Goal: Task Accomplishment & Management: Manage account settings

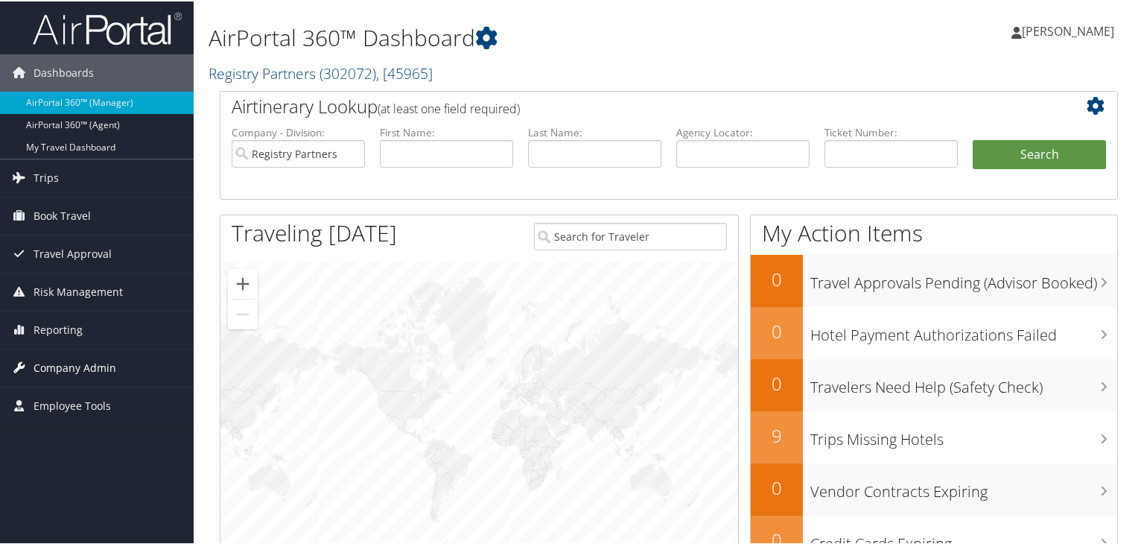
click at [66, 363] on span "Company Admin" at bounding box center [75, 366] width 83 height 37
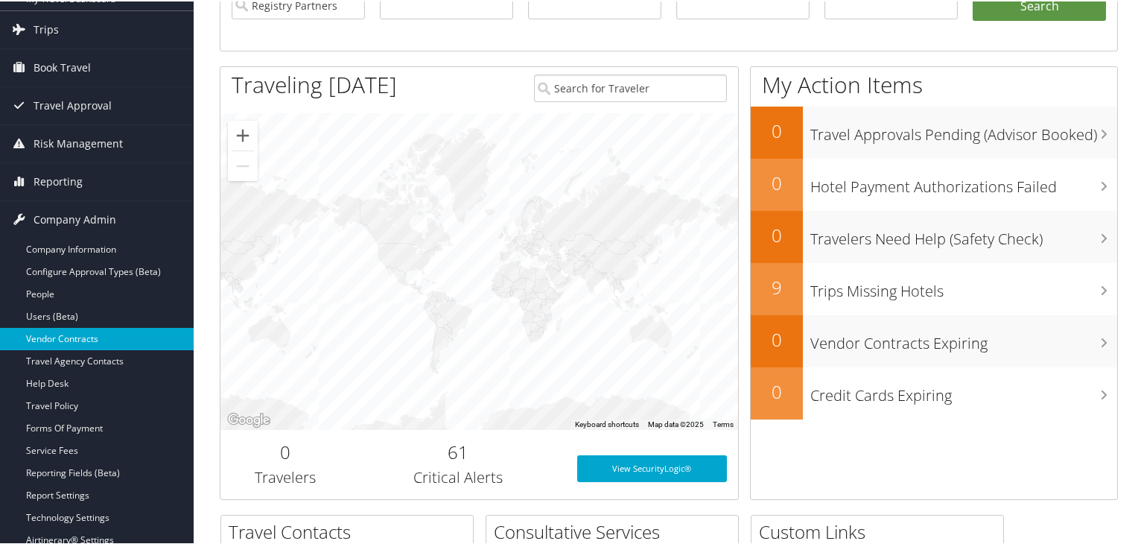
scroll to position [149, 0]
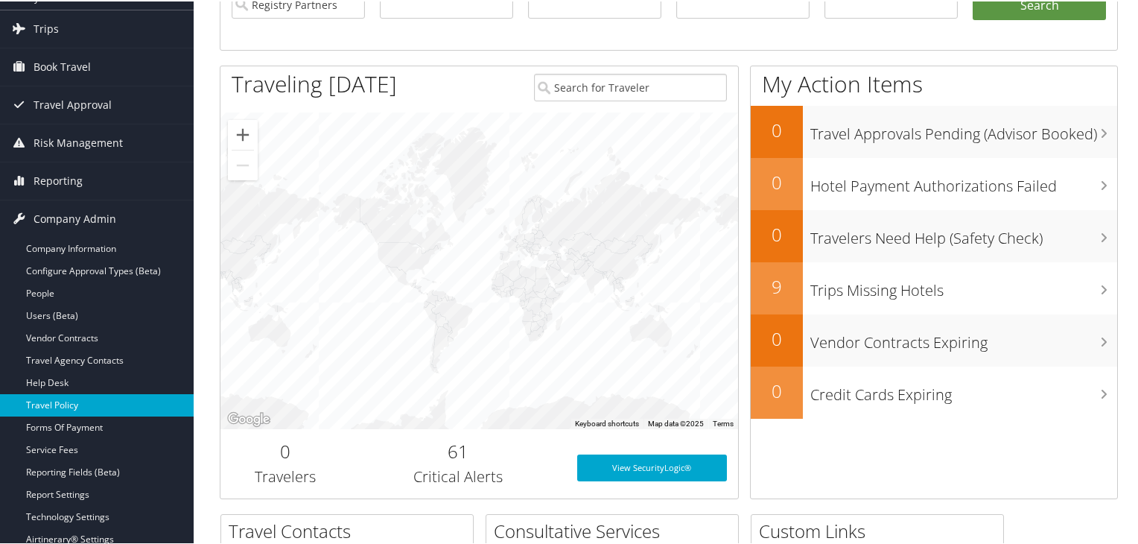
click at [74, 407] on link "Travel Policy" at bounding box center [97, 403] width 194 height 22
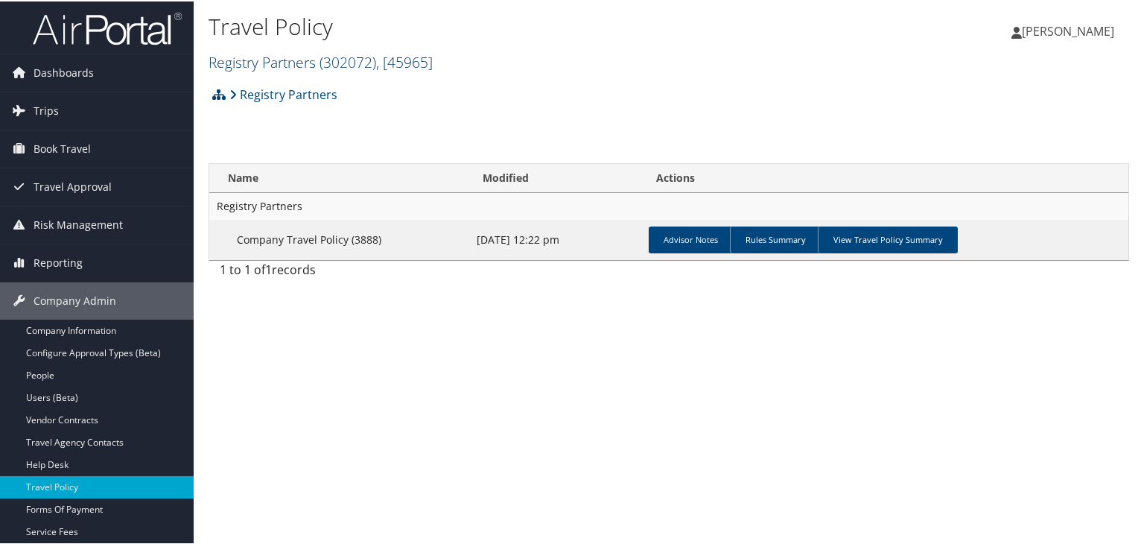
click at [283, 63] on link "Registry Partners ( 302072 ) , [ 45965 ]" at bounding box center [321, 61] width 224 height 20
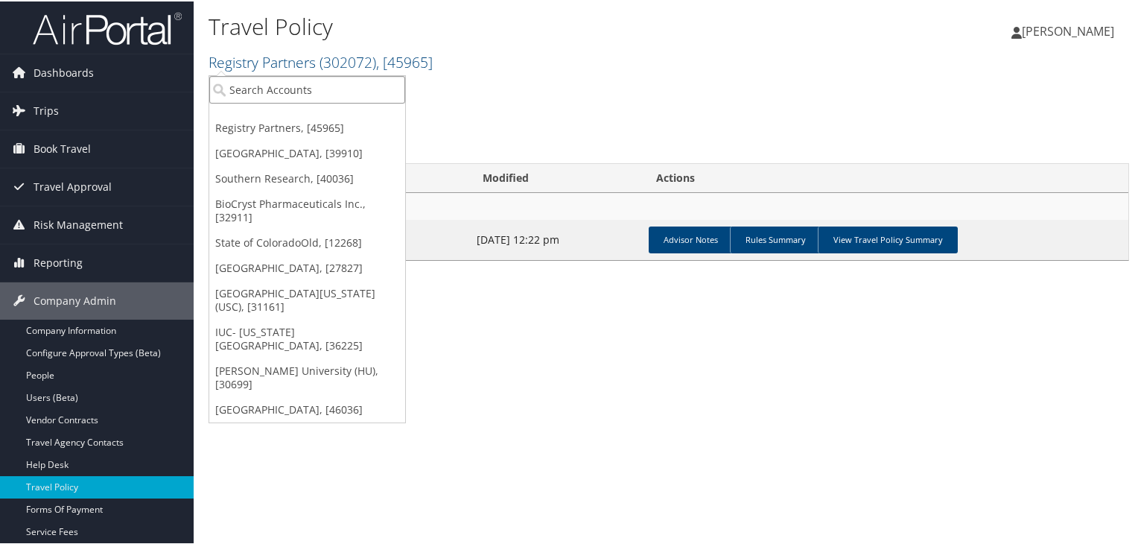
click at [282, 89] on input "search" at bounding box center [307, 88] width 196 height 28
type input "l"
type input "LHM"
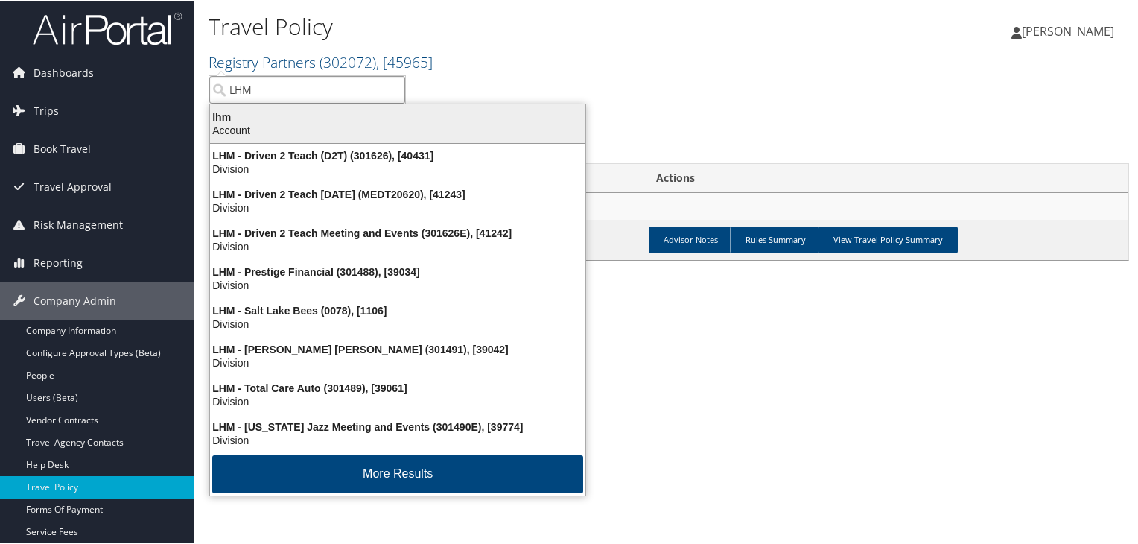
click at [247, 125] on div "Account" at bounding box center [397, 128] width 393 height 13
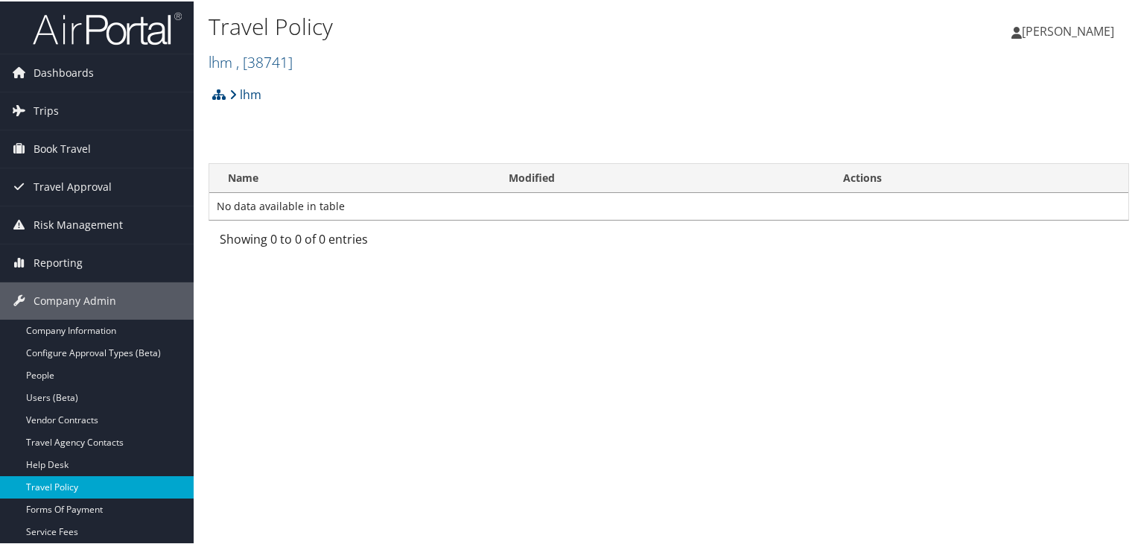
click at [93, 486] on link "Travel Policy" at bounding box center [97, 485] width 194 height 22
click at [247, 57] on span ", [ 38741 ]" at bounding box center [264, 61] width 57 height 20
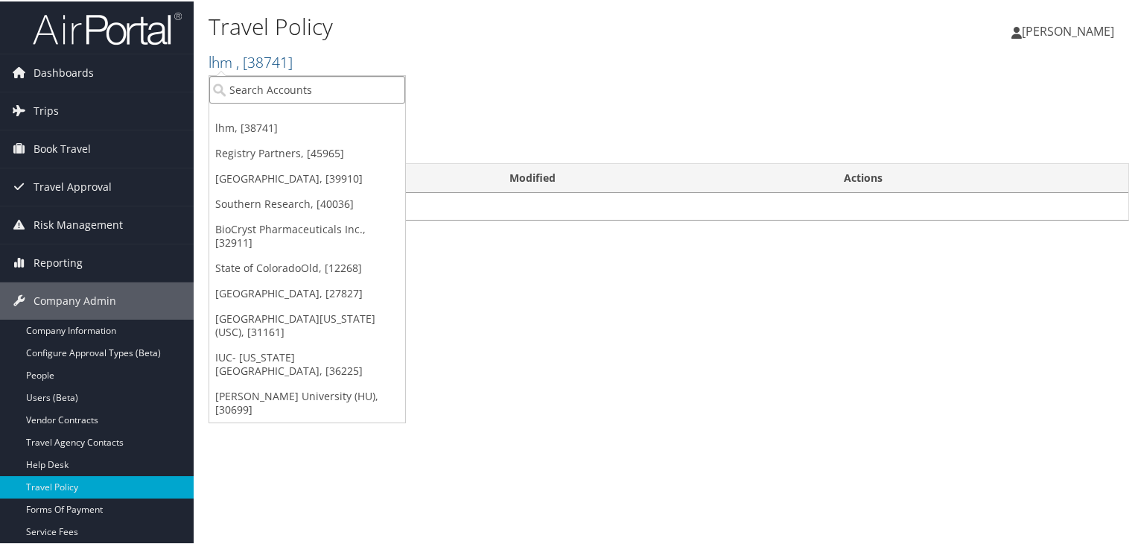
click at [262, 88] on input "search" at bounding box center [307, 88] width 196 height 28
paste input "39060"
type input "39060"
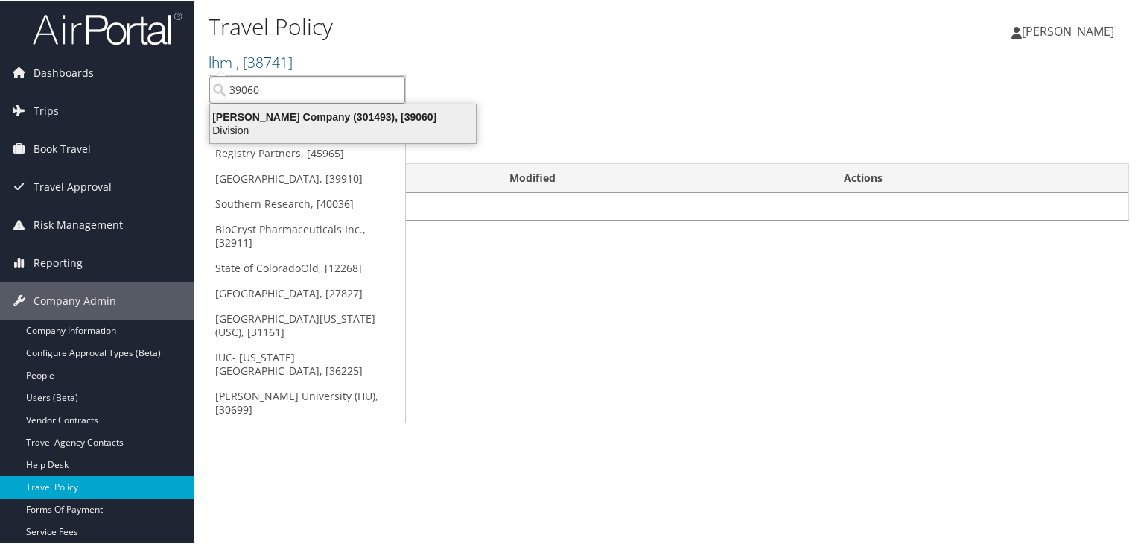
click at [288, 121] on div "Larry H. Miller Company (301493), [39060]" at bounding box center [343, 115] width 284 height 13
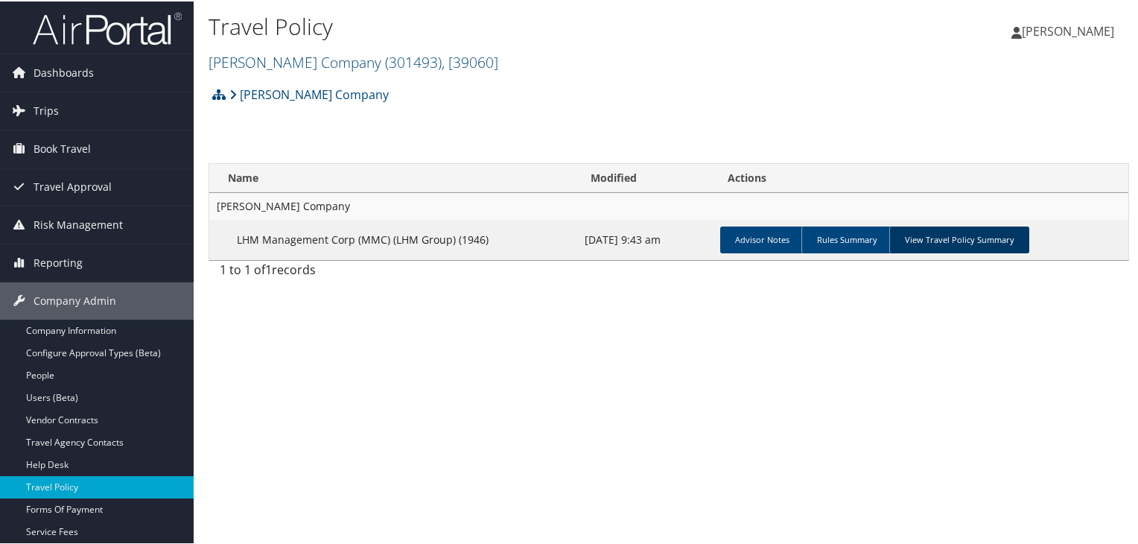
click at [964, 241] on link "View Travel Policy Summary" at bounding box center [959, 238] width 140 height 27
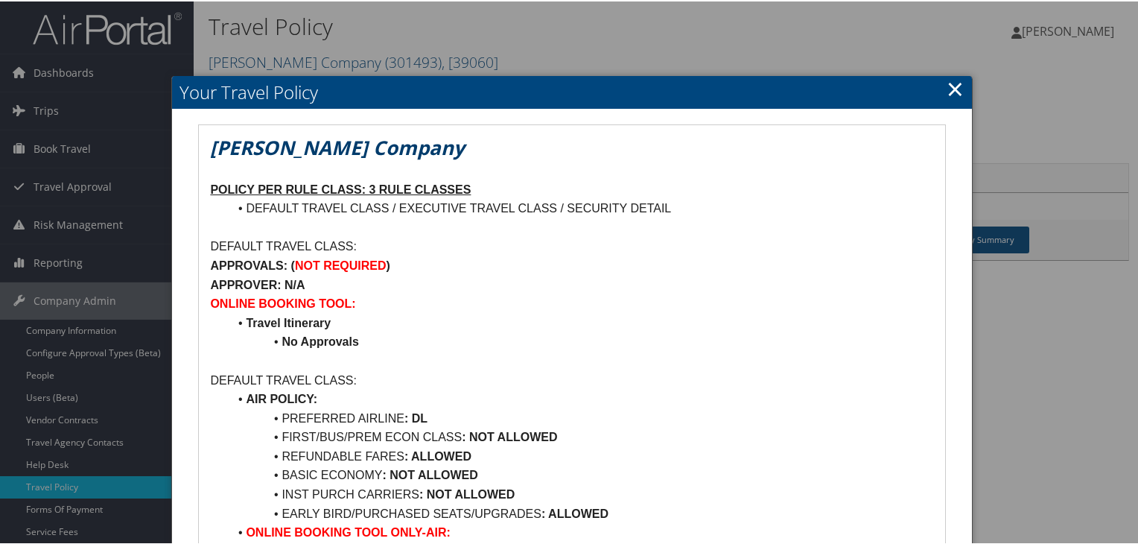
click at [956, 90] on link "×" at bounding box center [955, 87] width 17 height 30
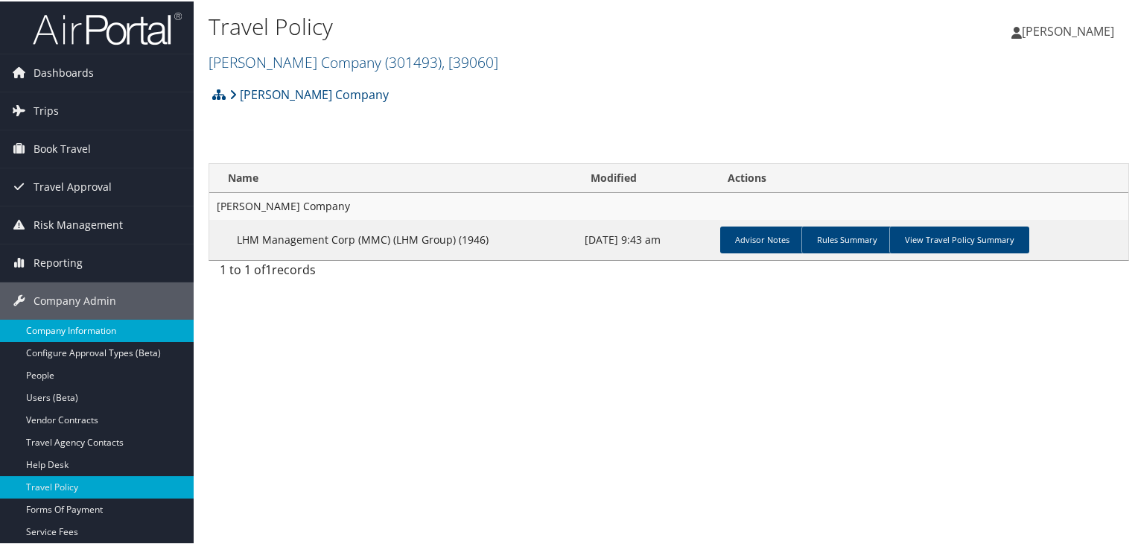
click at [83, 323] on link "Company Information" at bounding box center [97, 329] width 194 height 22
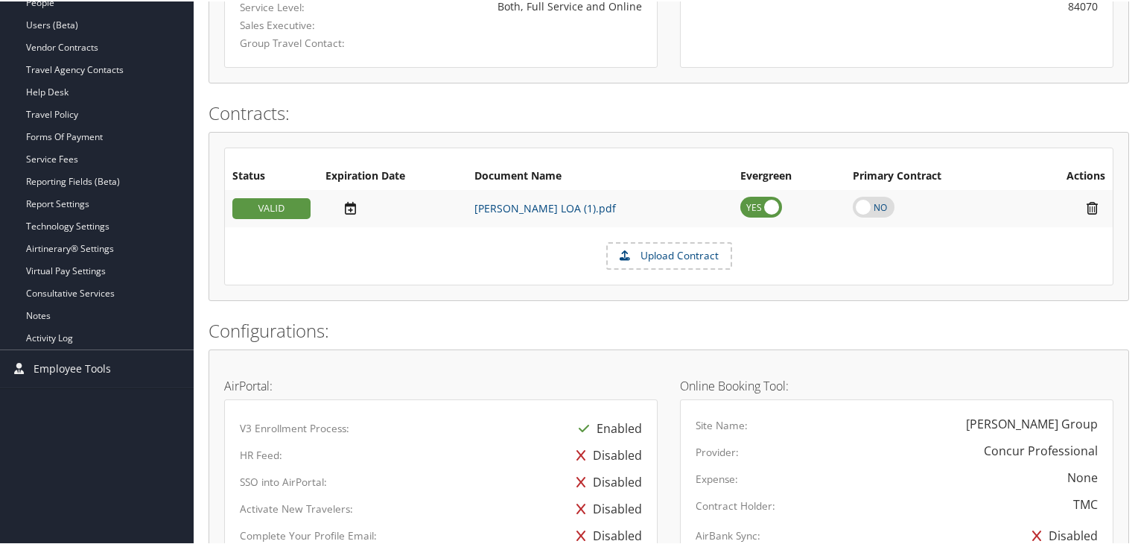
scroll to position [74, 0]
